Goal: Transaction & Acquisition: Book appointment/travel/reservation

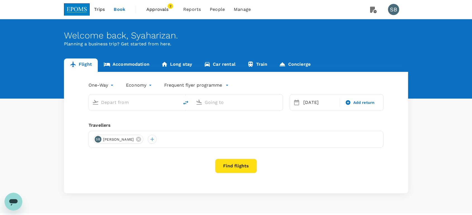
type input "Miri Intl (MYY)"
type input "Kota Kinabalu Intl (BKI)"
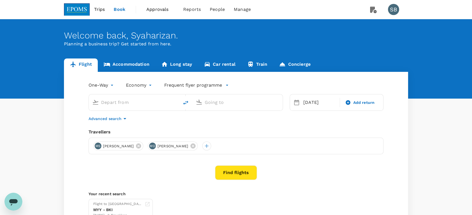
type input "Miri Intl (MYY)"
type input "Kota Kinabalu Intl (BKI)"
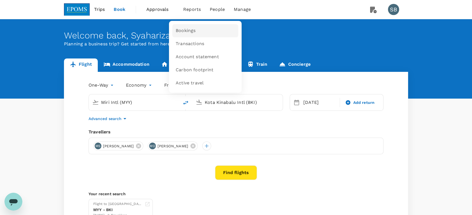
click at [184, 29] on span "Bookings" at bounding box center [186, 31] width 20 height 6
